Goal: Check status: Check status

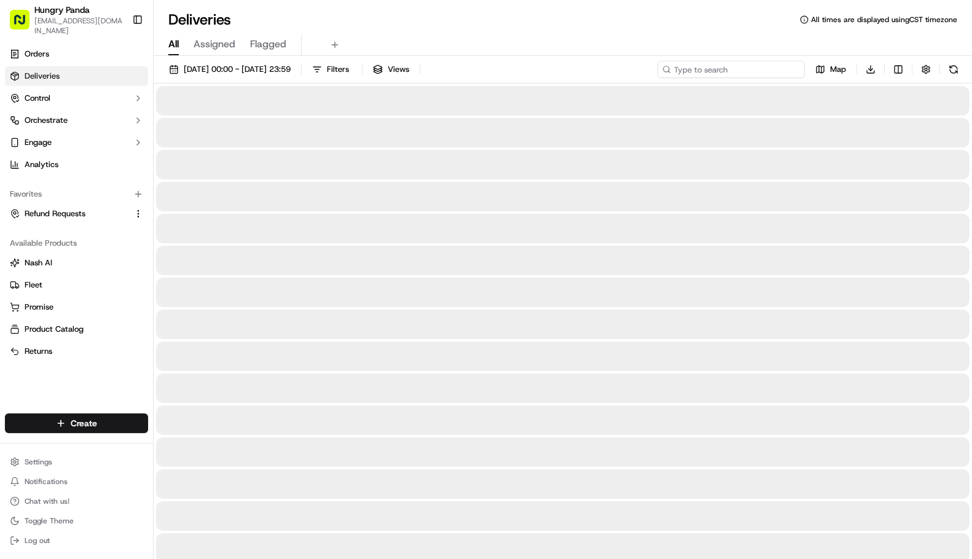
click at [759, 69] on input at bounding box center [730, 69] width 147 height 17
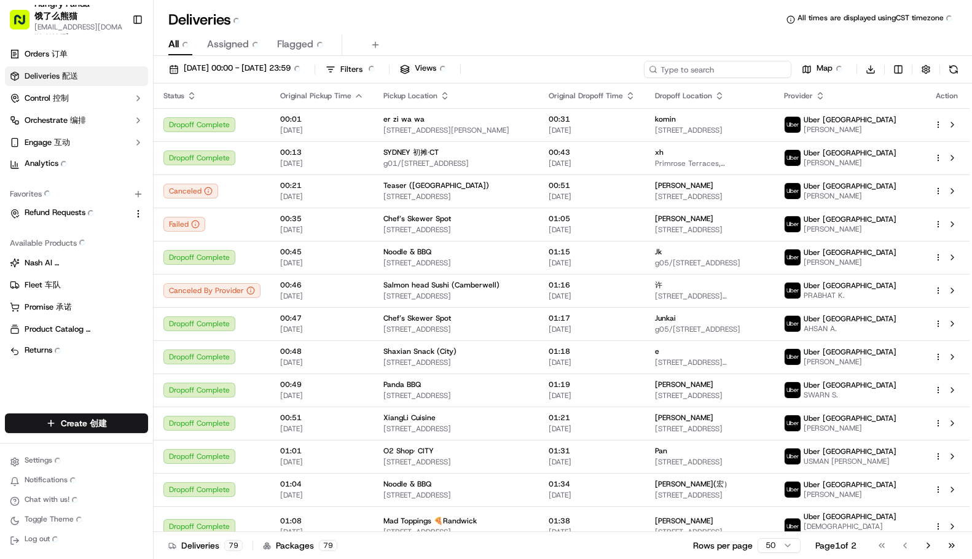
paste input "0838295378855770231094"
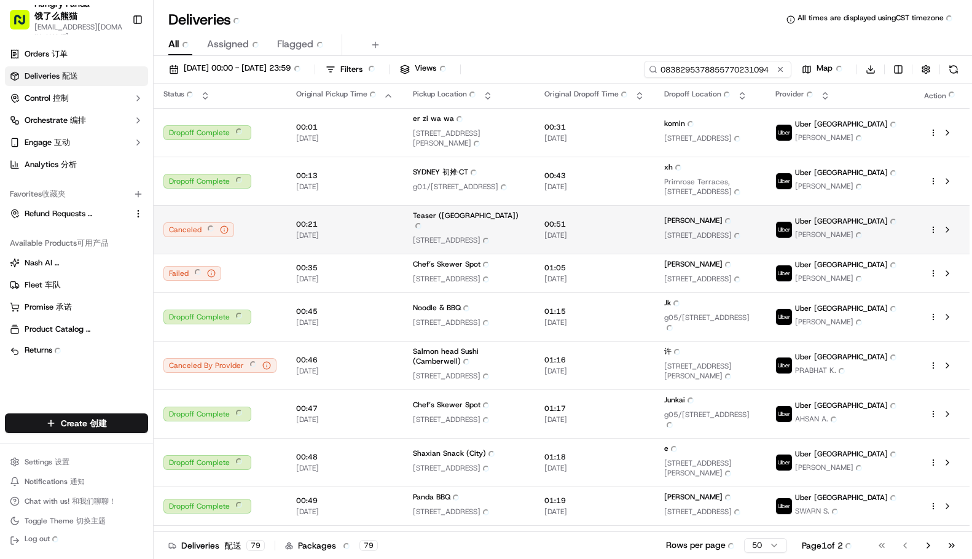
type input "0838295378855770231094"
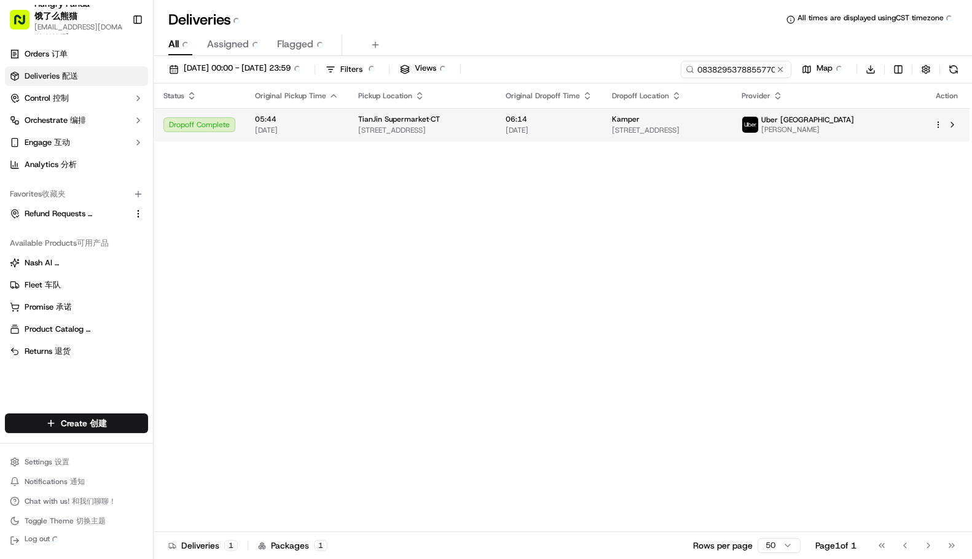
click at [481, 126] on span "[STREET_ADDRESS]" at bounding box center [422, 130] width 128 height 10
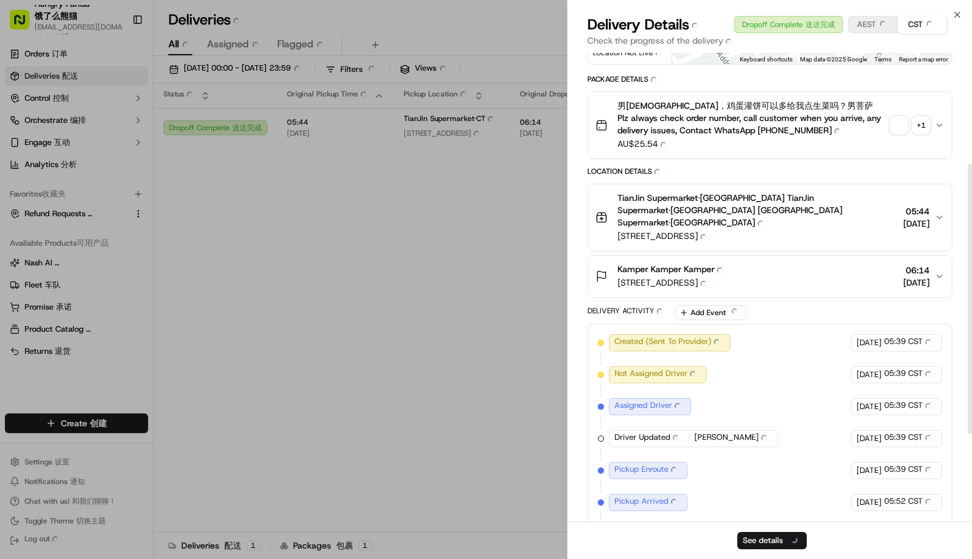
scroll to position [107, 0]
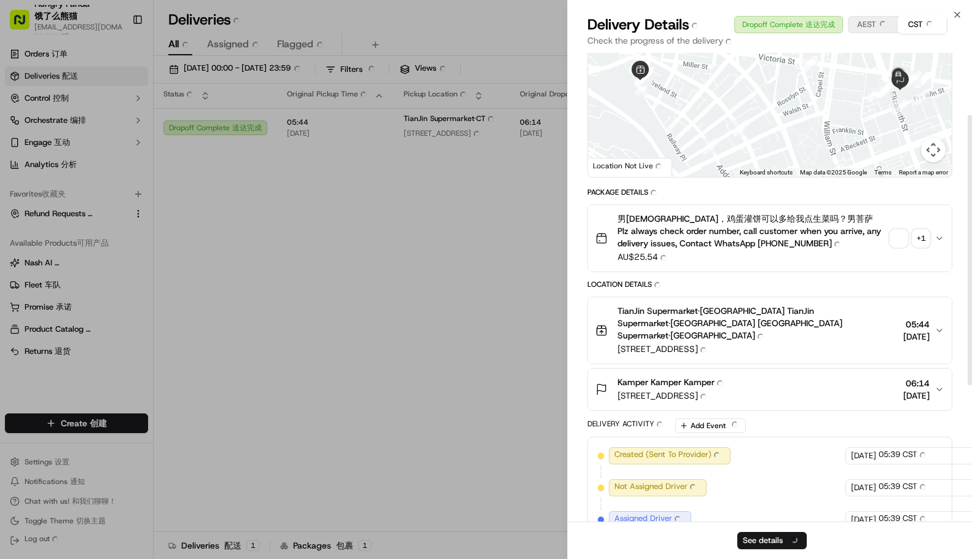
click at [902, 236] on span "button" at bounding box center [898, 238] width 17 height 17
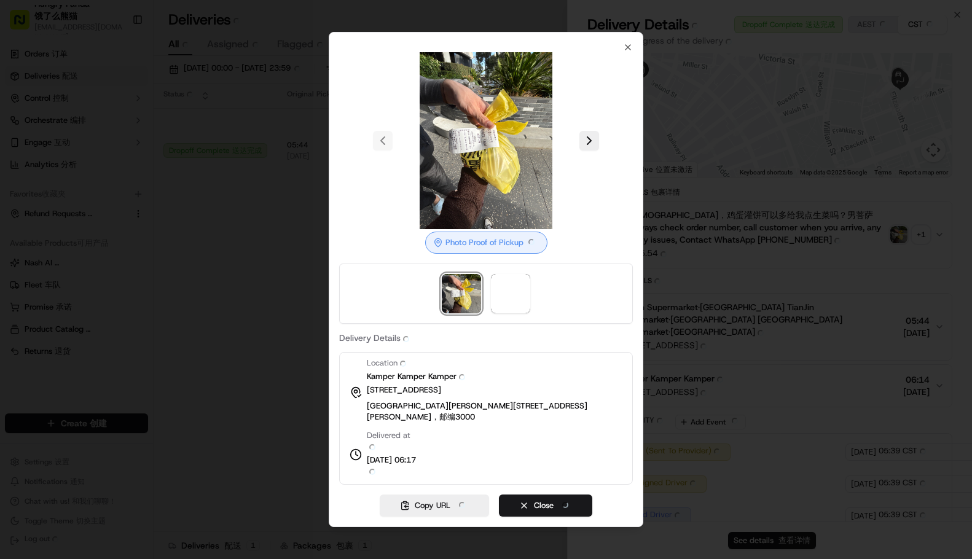
click at [591, 165] on div at bounding box center [486, 140] width 294 height 177
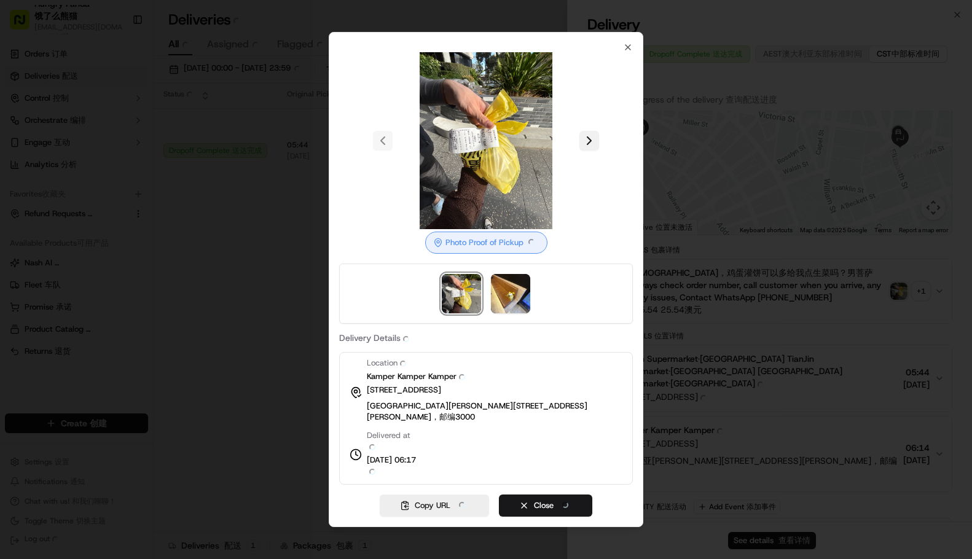
click at [590, 148] on button at bounding box center [589, 141] width 20 height 20
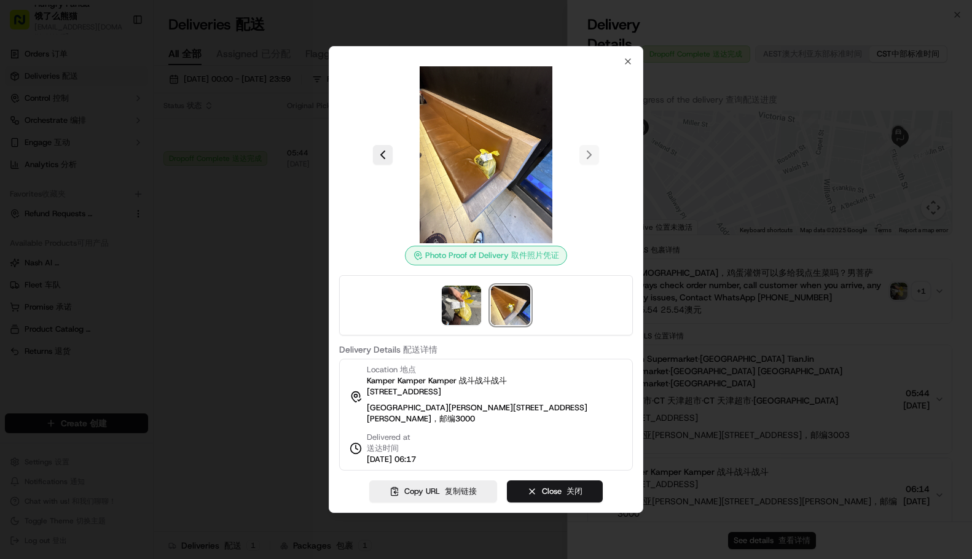
click at [834, 250] on div at bounding box center [486, 279] width 972 height 559
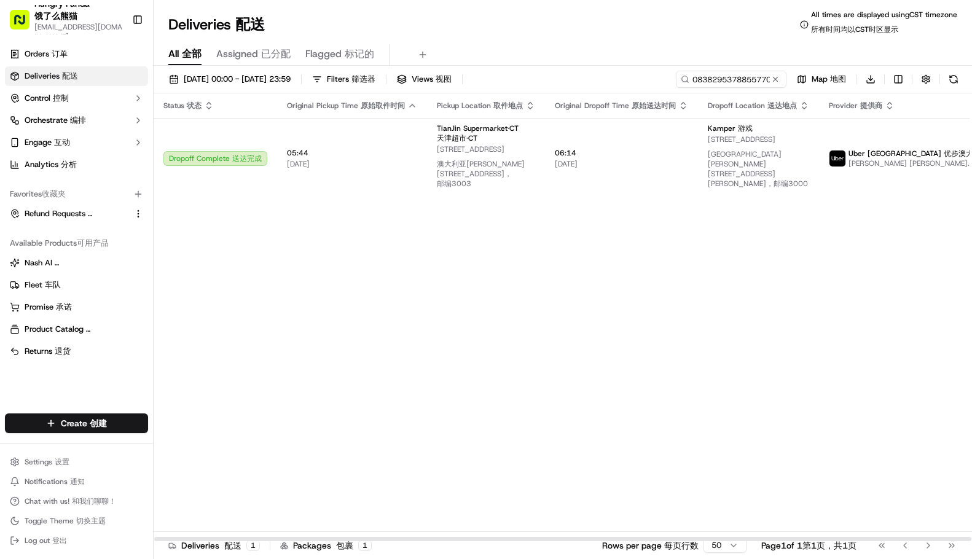
click at [789, 243] on div "Status Status 状态 Original Pickup Time Original Pickup Time 原始取件时间 Pickup Locati…" at bounding box center [604, 317] width 901 height 448
click at [820, 337] on div "Status Status 状态 Original Pickup Time Original Pickup Time 原始取件时间 Pickup Locati…" at bounding box center [604, 317] width 901 height 448
